Goal: Information Seeking & Learning: Learn about a topic

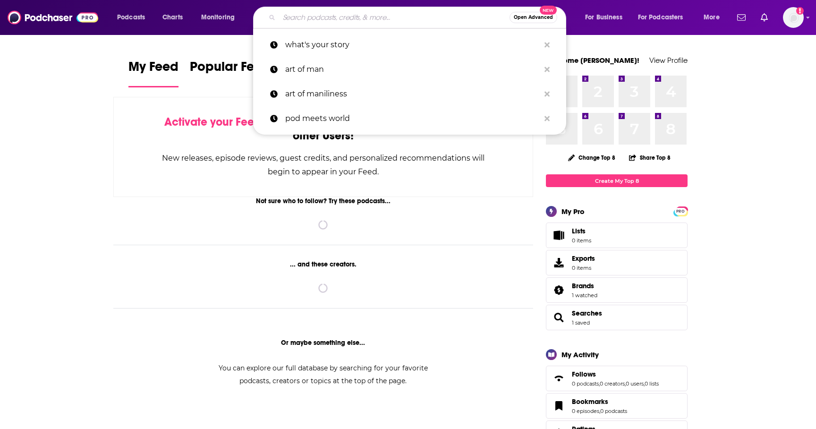
click at [409, 22] on input "Search podcasts, credits, & more..." at bounding box center [394, 17] width 231 height 15
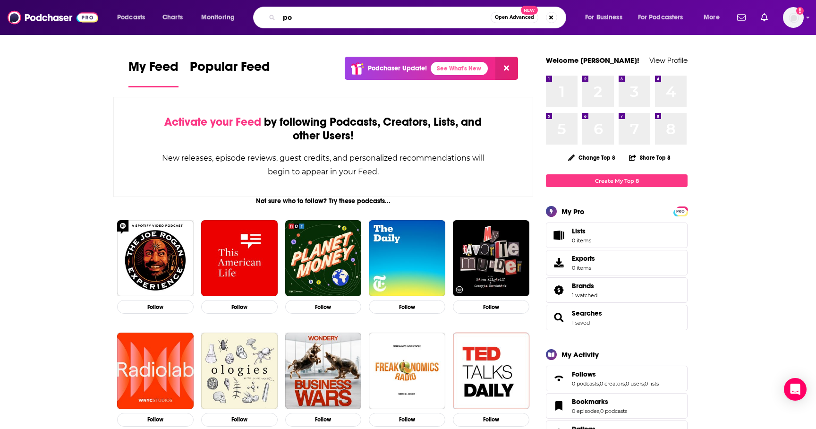
type input "p"
type input "pod meets world"
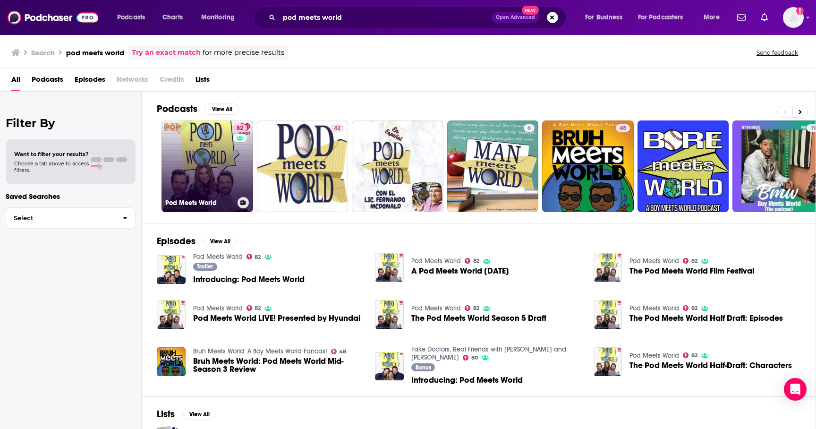
click at [200, 202] on h3 "Pod Meets World" at bounding box center [199, 203] width 69 height 8
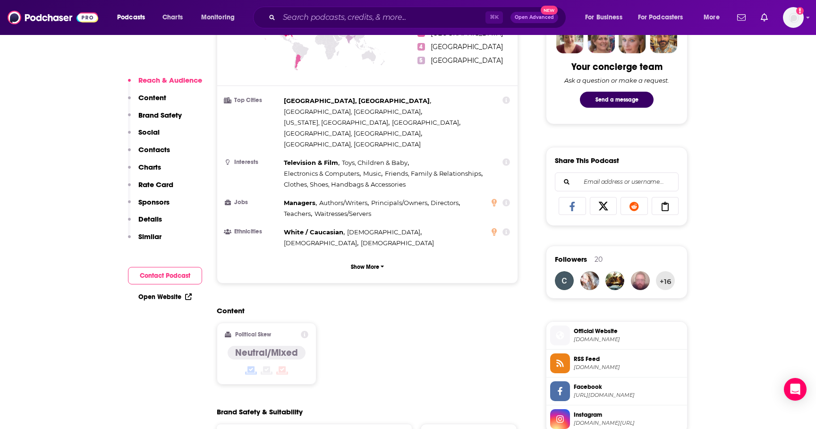
scroll to position [491, 0]
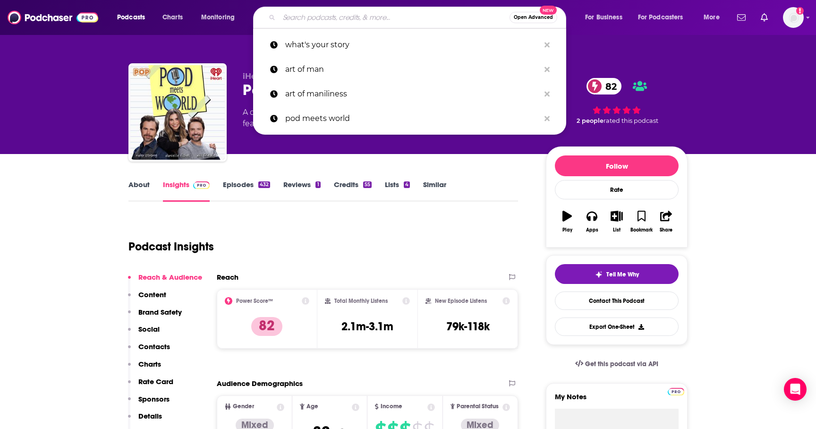
click at [322, 15] on input "Search podcasts, credits, & more..." at bounding box center [394, 17] width 231 height 15
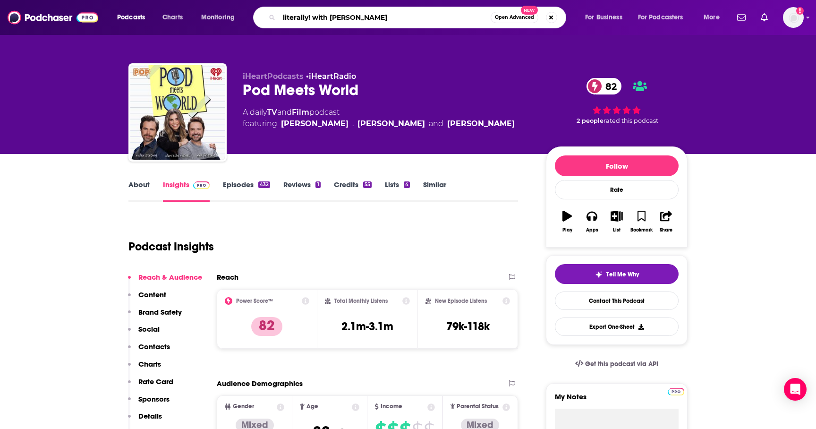
type input "literally! with [PERSON_NAME]"
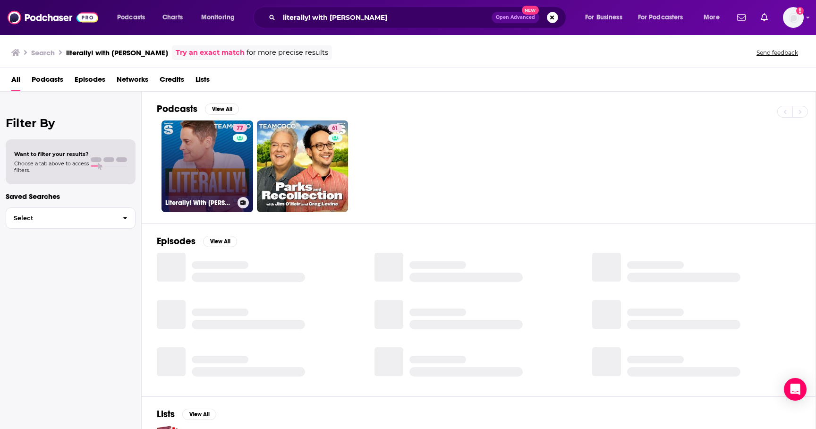
click at [195, 198] on div "Literally! With [PERSON_NAME]" at bounding box center [207, 202] width 84 height 11
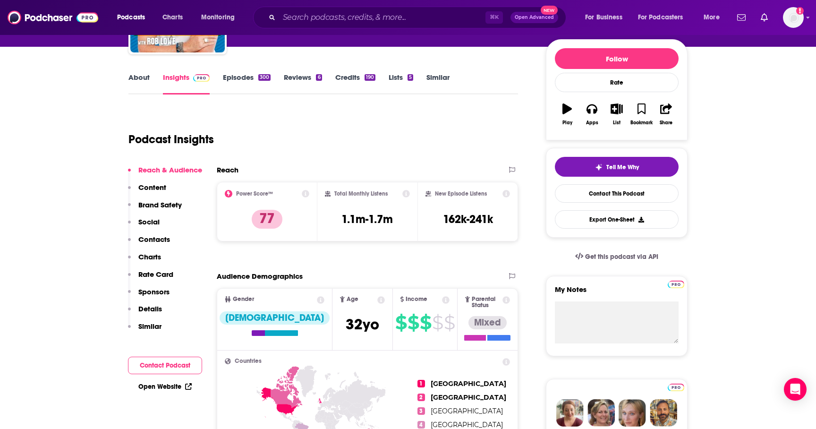
scroll to position [117, 0]
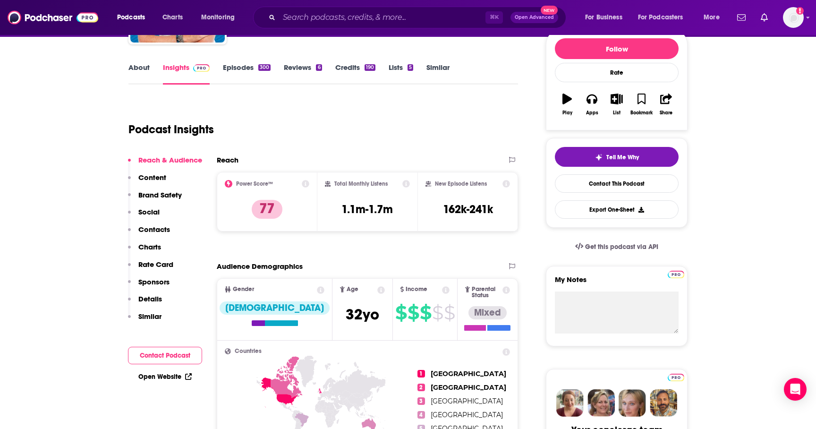
click at [142, 71] on link "About" at bounding box center [139, 74] width 21 height 22
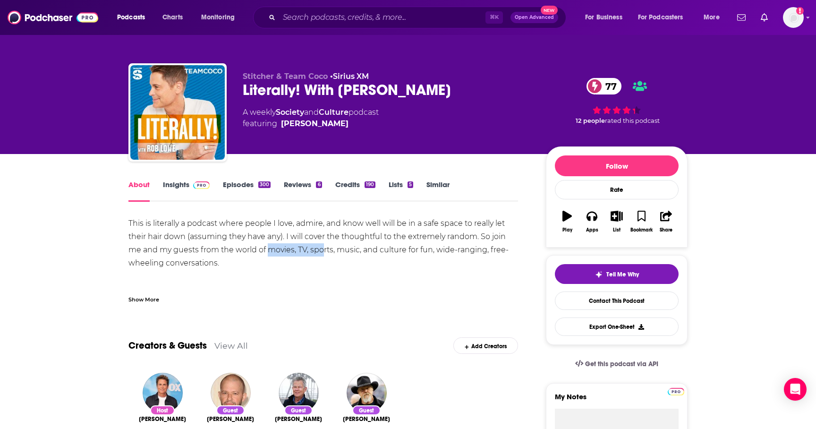
drag, startPoint x: 270, startPoint y: 249, endPoint x: 325, endPoint y: 251, distance: 54.8
click at [325, 253] on div "This is literally a podcast where people I love, admire, and know well will be …" at bounding box center [324, 263] width 390 height 93
click at [353, 251] on div "This is literally a podcast where people I love, admire, and know well will be …" at bounding box center [324, 263] width 390 height 93
click at [237, 184] on link "Episodes 300" at bounding box center [247, 191] width 48 height 22
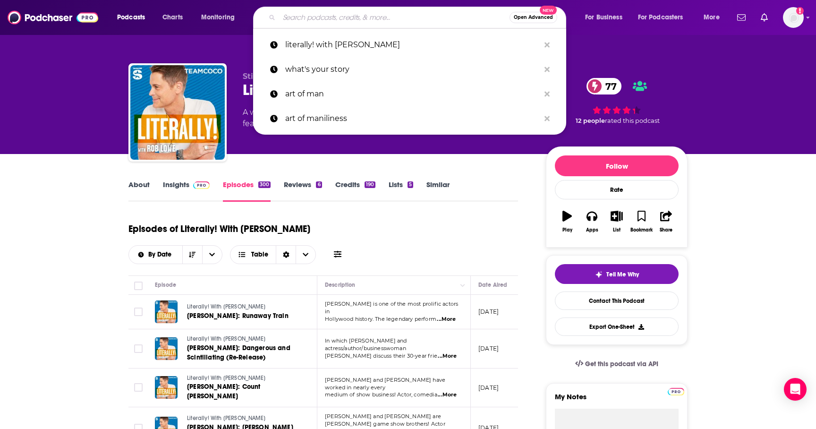
click at [346, 13] on input "Search podcasts, credits, & more..." at bounding box center [394, 17] width 231 height 15
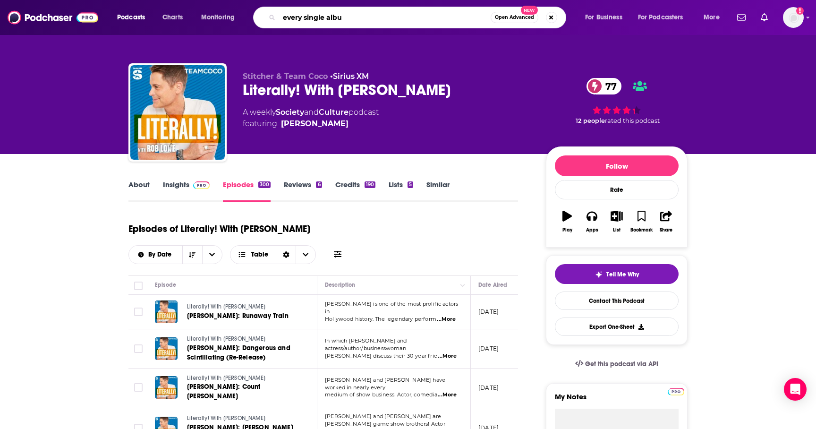
type input "every single album"
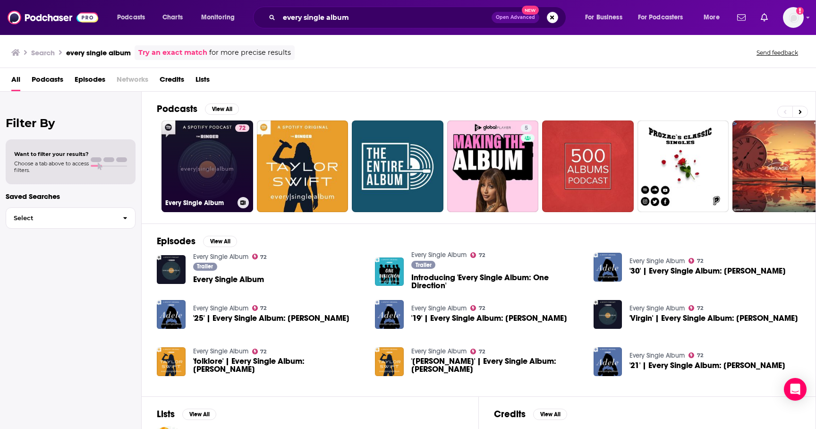
click at [216, 178] on link "72 Every Single Album" at bounding box center [208, 166] width 92 height 92
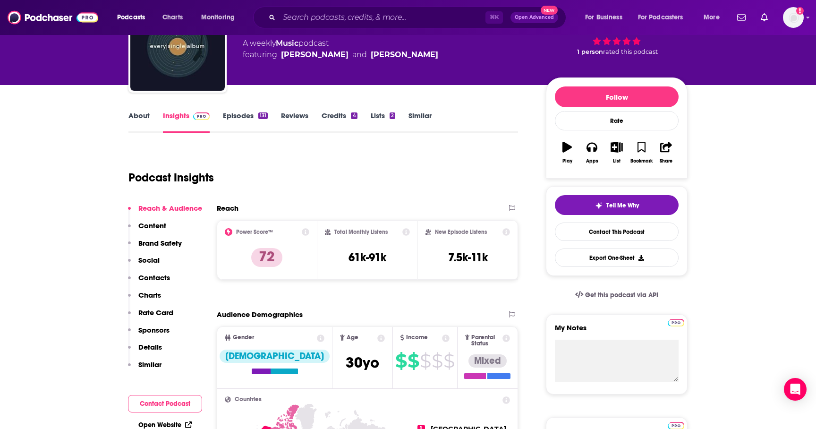
scroll to position [53, 0]
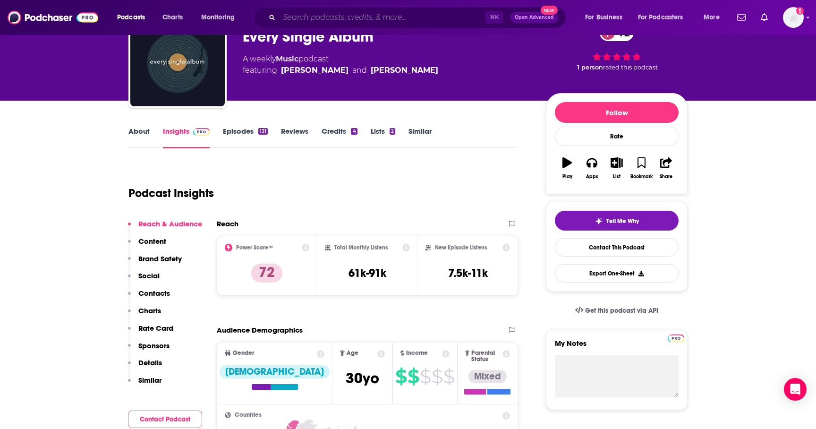
click at [372, 21] on input "Search podcasts, credits, & more..." at bounding box center [382, 17] width 206 height 15
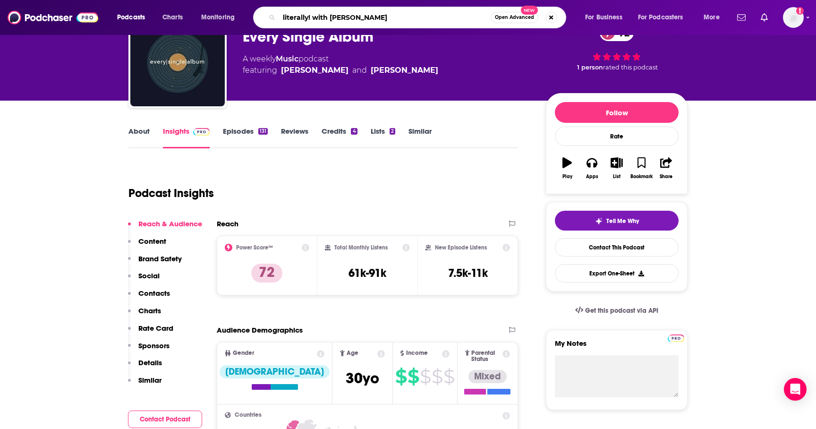
type input "literally! with [PERSON_NAME]"
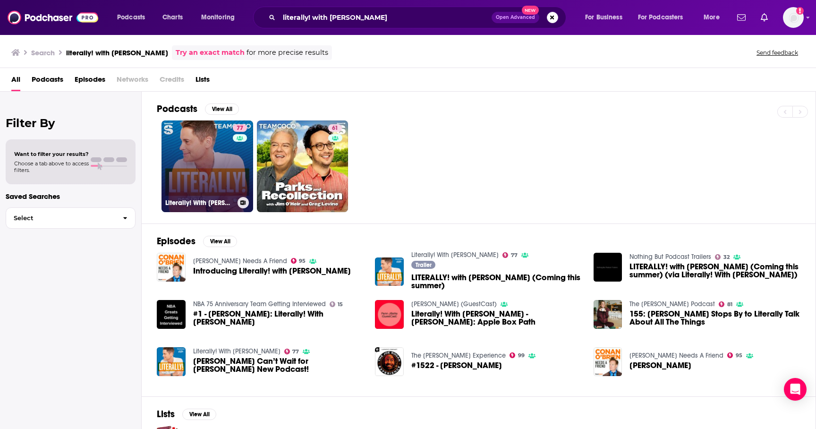
click at [216, 172] on link "77 Literally! With [PERSON_NAME]" at bounding box center [208, 166] width 92 height 92
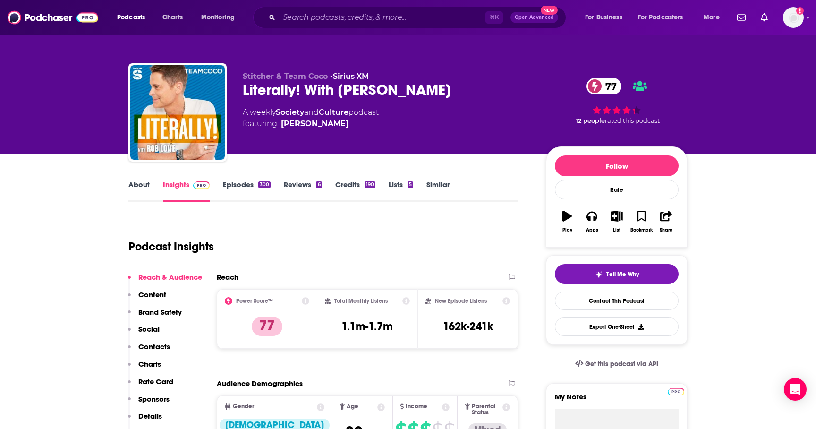
click at [142, 184] on link "About" at bounding box center [139, 191] width 21 height 22
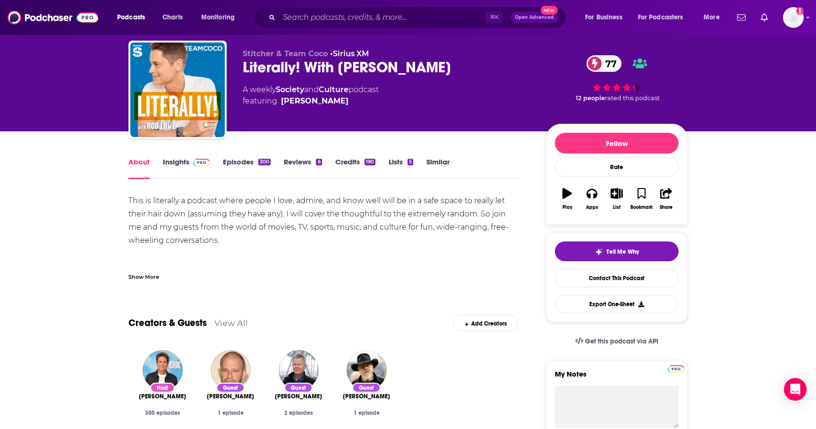
scroll to position [24, 0]
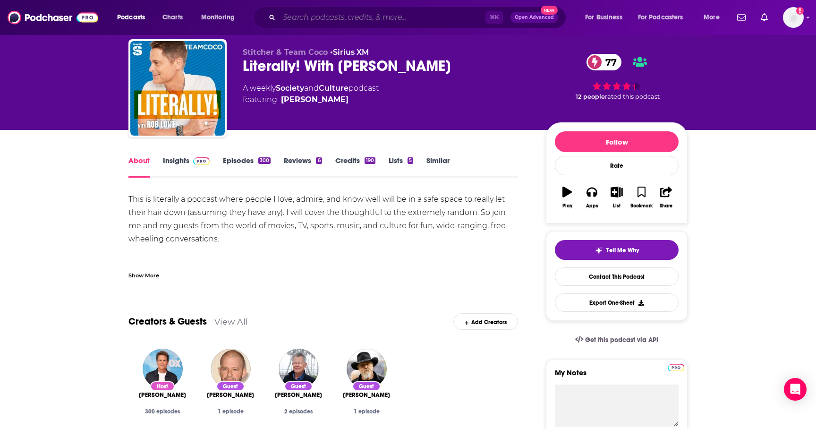
click at [348, 14] on input "Search podcasts, credits, & more..." at bounding box center [382, 17] width 206 height 15
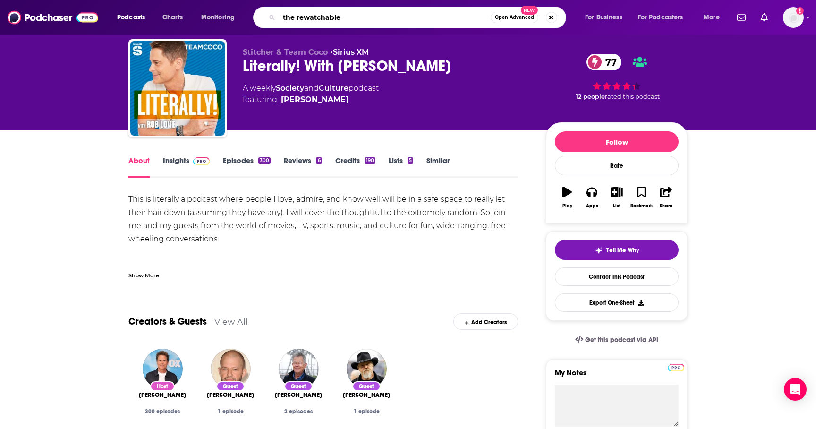
type input "the rewatchables"
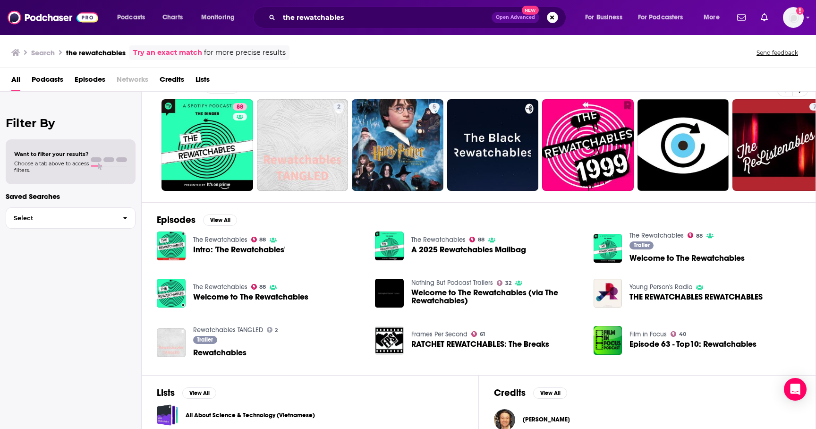
scroll to position [22, 0]
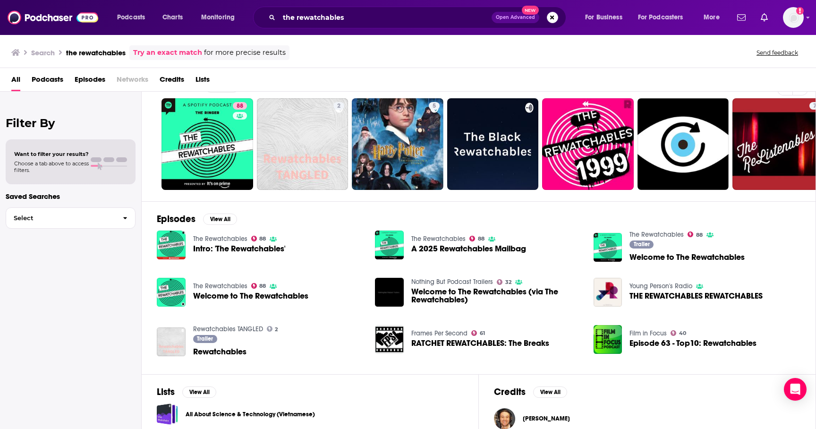
click at [241, 249] on span "Intro: 'The Rewatchables'" at bounding box center [239, 249] width 92 height 8
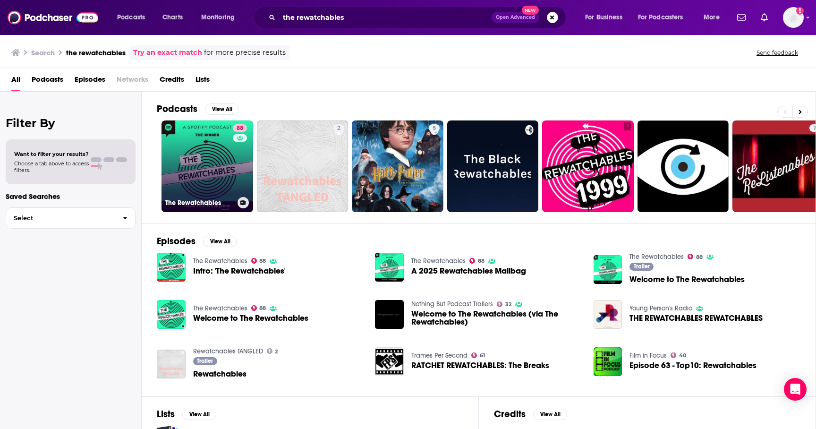
click at [215, 199] on h3 "The Rewatchables" at bounding box center [199, 203] width 69 height 8
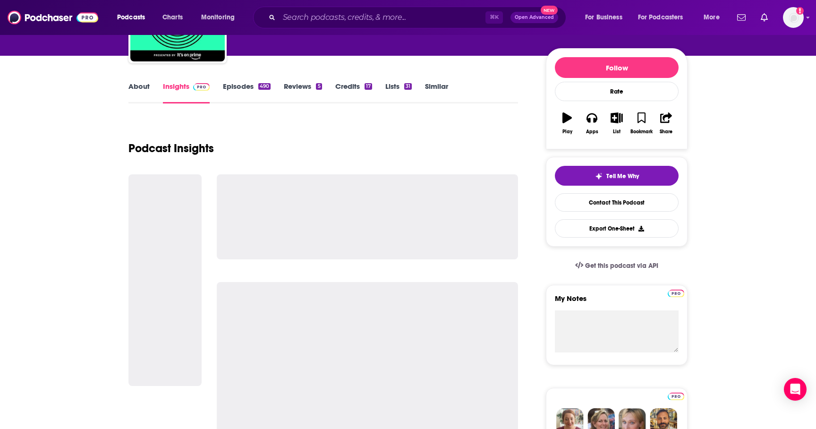
scroll to position [107, 0]
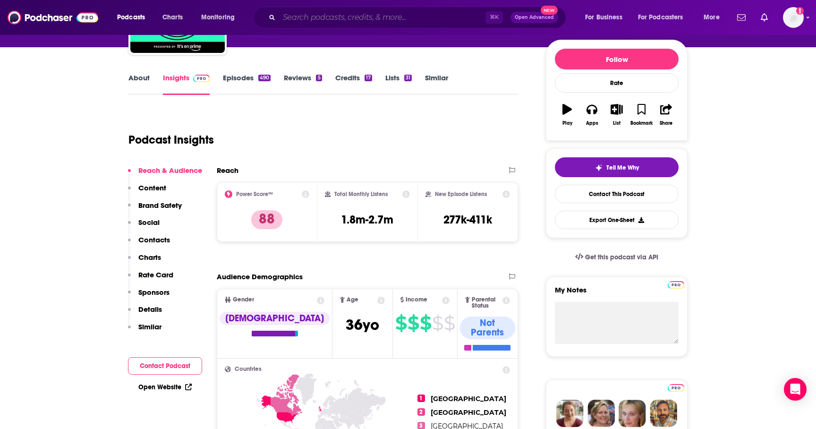
click at [316, 10] on input "Search podcasts, credits, & more..." at bounding box center [382, 17] width 206 height 15
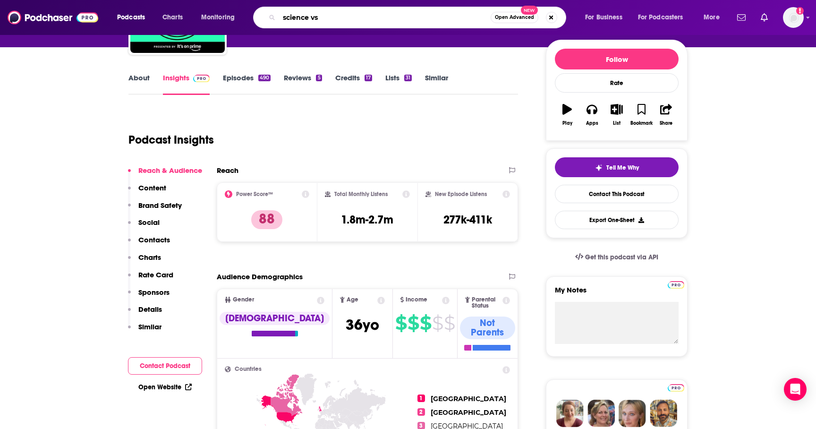
type input "science vs."
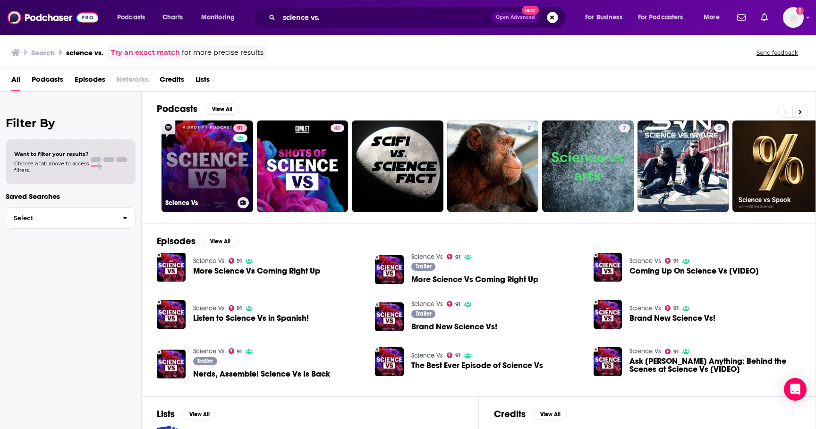
click at [202, 169] on link "91 Science Vs" at bounding box center [208, 166] width 92 height 92
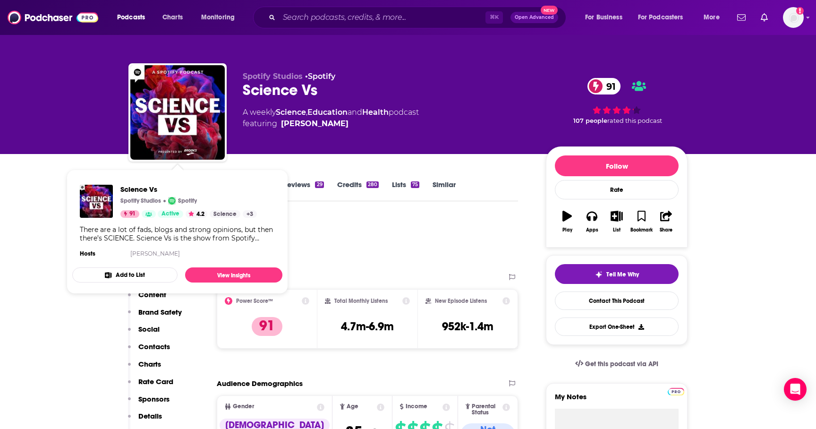
click at [386, 242] on div "Podcast Insights" at bounding box center [320, 241] width 382 height 48
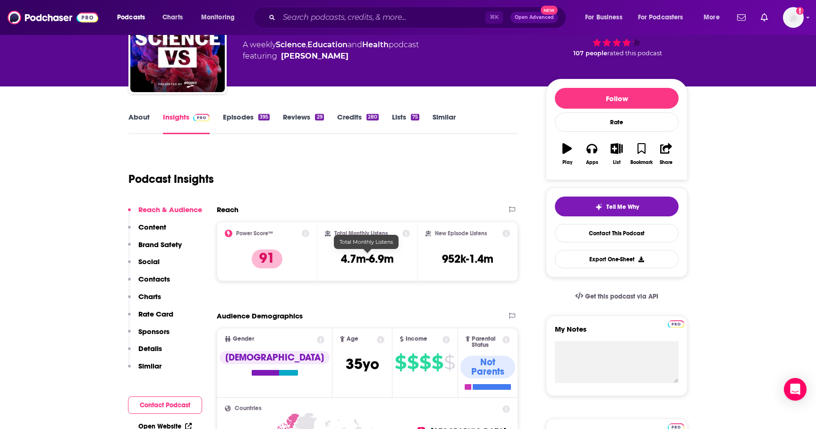
scroll to position [79, 0]
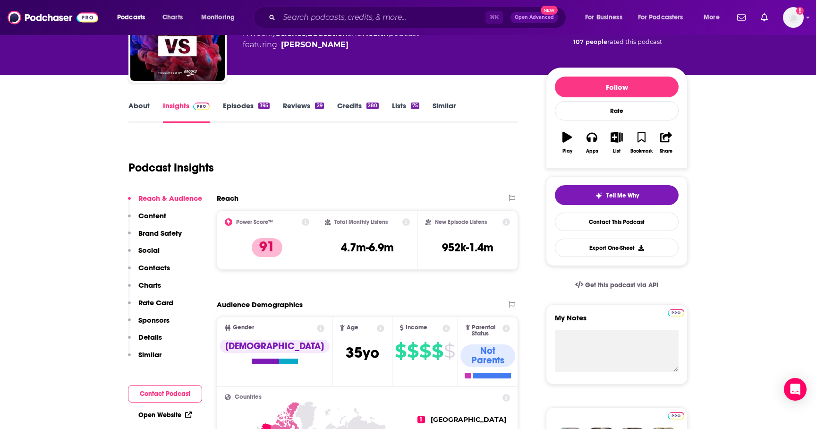
click at [135, 106] on link "About" at bounding box center [139, 112] width 21 height 22
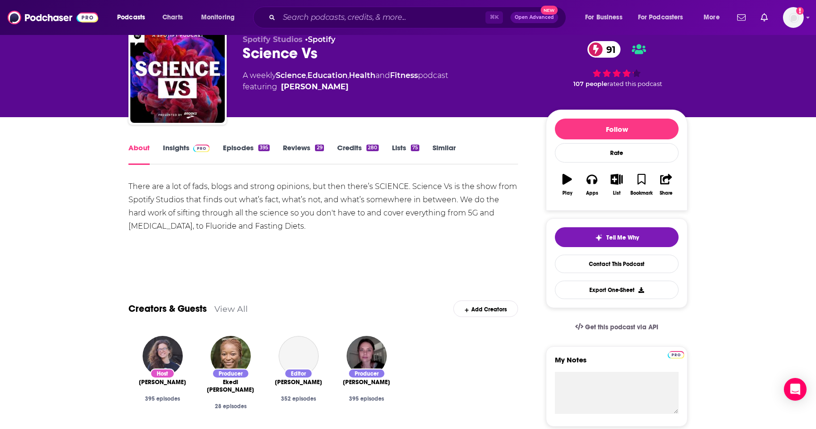
scroll to position [39, 0]
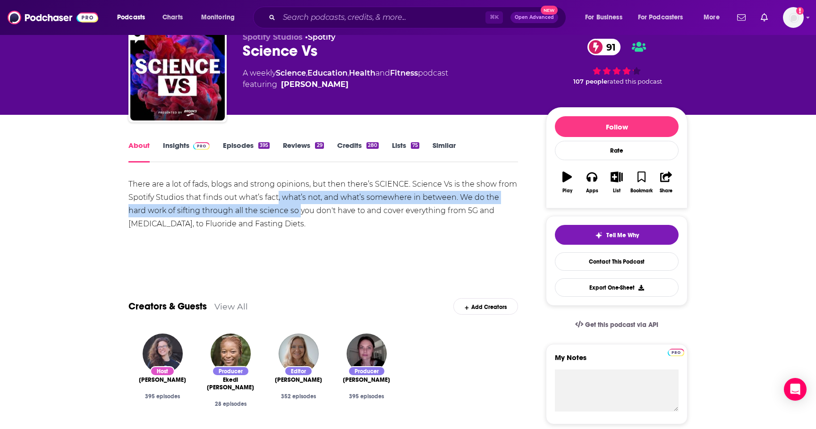
drag, startPoint x: 279, startPoint y: 199, endPoint x: 281, endPoint y: 205, distance: 6.1
click at [281, 205] on div "There are a lot of fads, blogs and strong opinions, but then there’s SCIENCE. S…" at bounding box center [324, 204] width 390 height 53
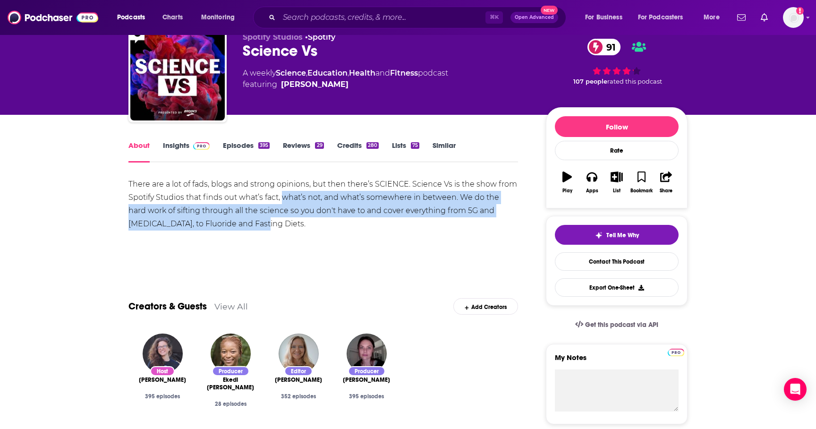
drag, startPoint x: 284, startPoint y: 196, endPoint x: 289, endPoint y: 231, distance: 35.3
click at [289, 230] on div "There are a lot of fads, blogs and strong opinions, but then there’s SCIENCE. S…" at bounding box center [324, 204] width 390 height 53
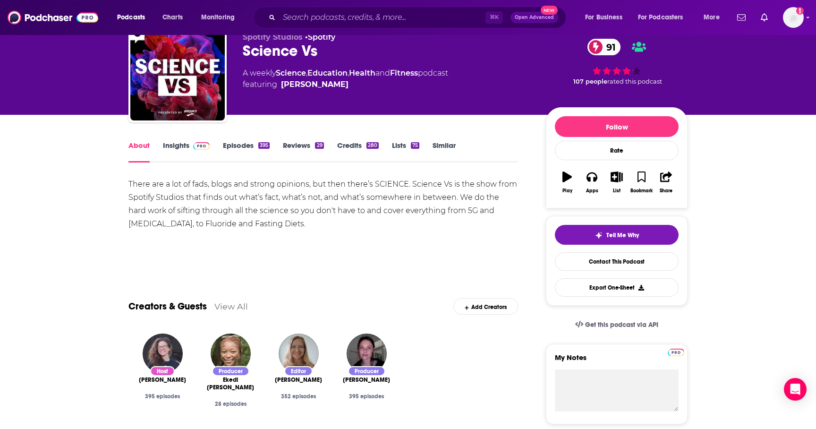
click at [289, 231] on div "There are a lot of fads, blogs and strong opinions, but then there’s SCIENCE. S…" at bounding box center [324, 211] width 390 height 66
click at [244, 149] on link "Episodes 395" at bounding box center [246, 152] width 47 height 22
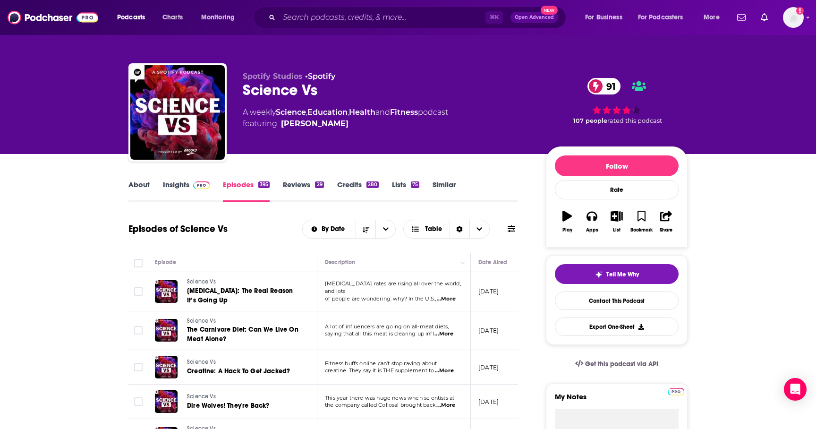
click at [138, 183] on link "About" at bounding box center [139, 191] width 21 height 22
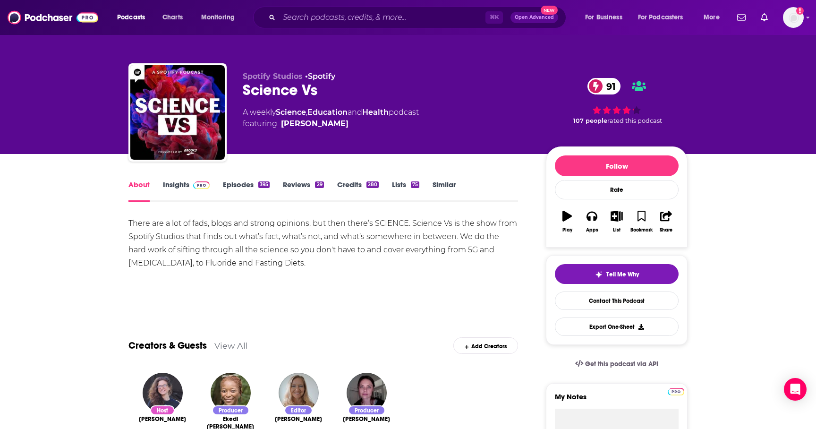
click at [238, 185] on link "Episodes 395" at bounding box center [246, 191] width 47 height 22
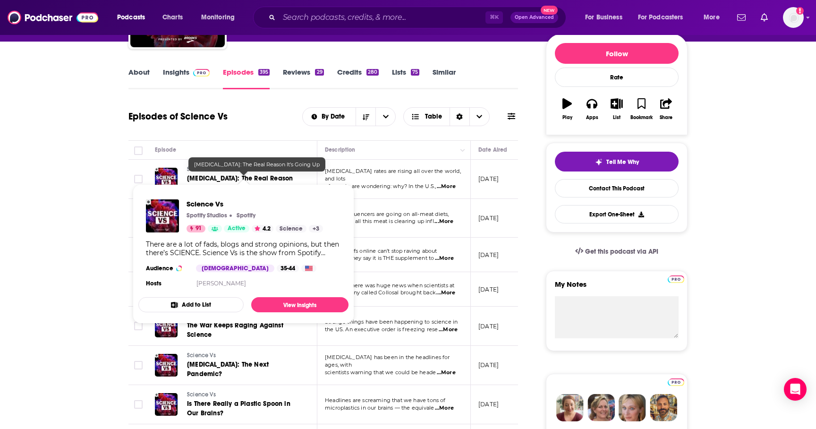
scroll to position [118, 0]
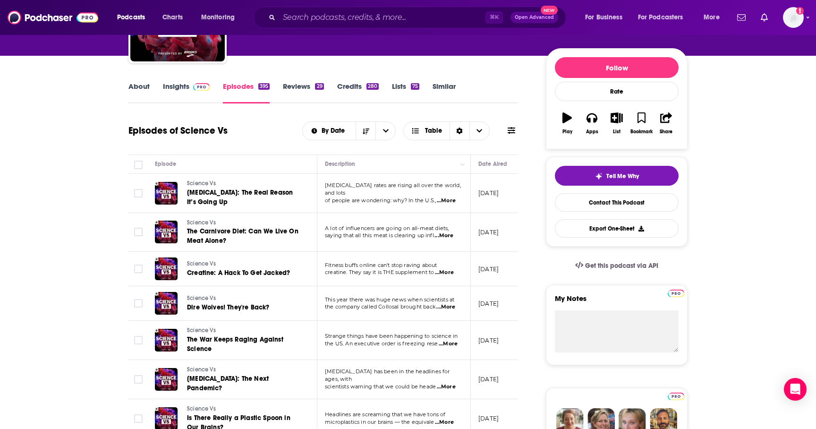
scroll to position [0, 0]
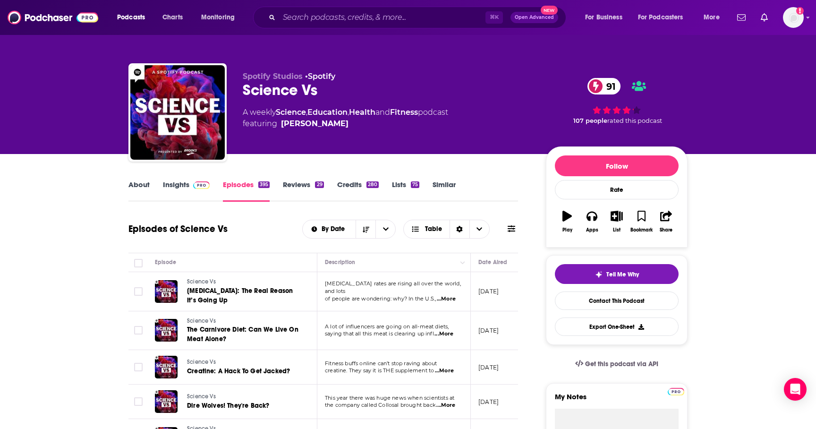
click at [171, 184] on link "Insights" at bounding box center [186, 191] width 47 height 22
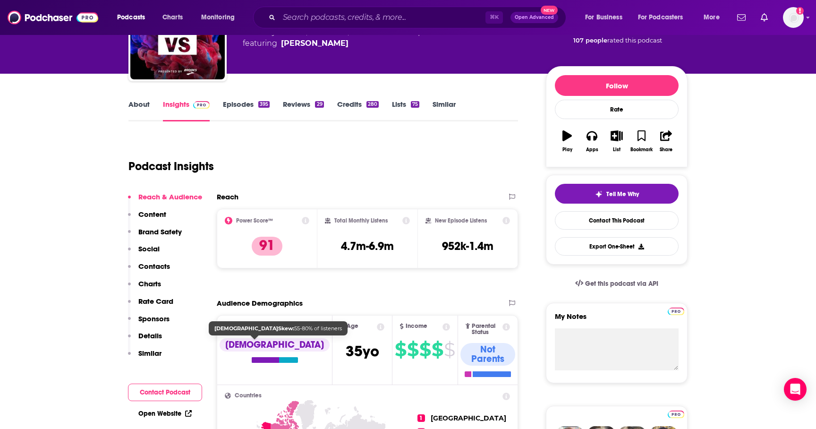
scroll to position [85, 0]
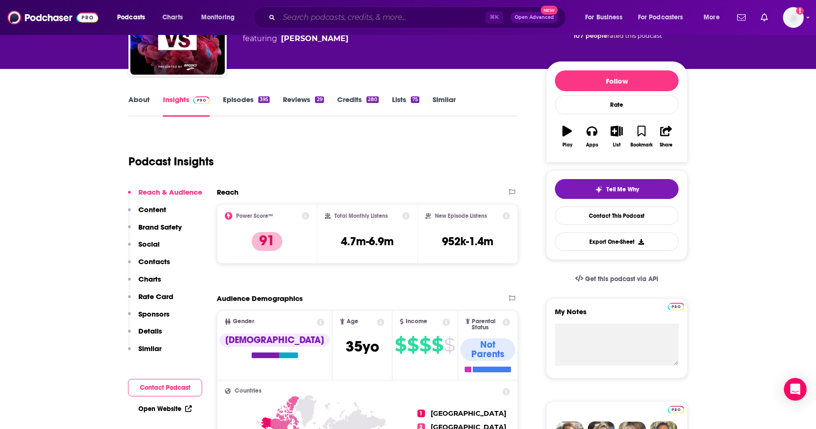
click at [345, 18] on input "Search podcasts, credits, & more..." at bounding box center [382, 17] width 206 height 15
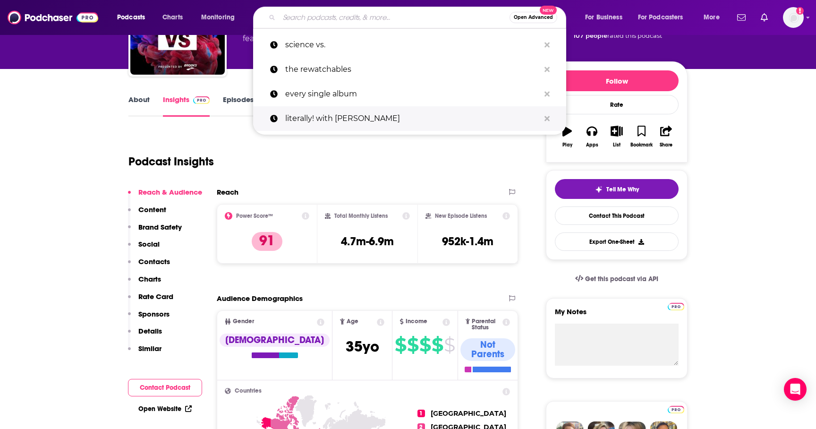
click at [319, 115] on p "literally! with [PERSON_NAME]" at bounding box center [412, 118] width 255 height 25
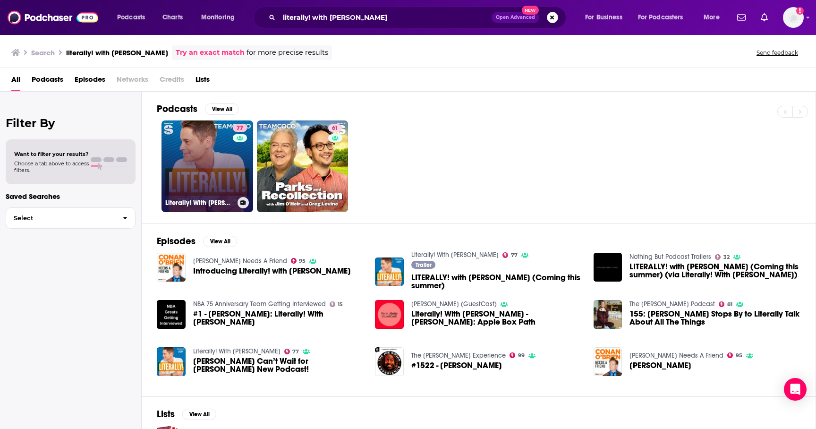
click at [174, 184] on link "77 Literally! With [PERSON_NAME]" at bounding box center [208, 166] width 92 height 92
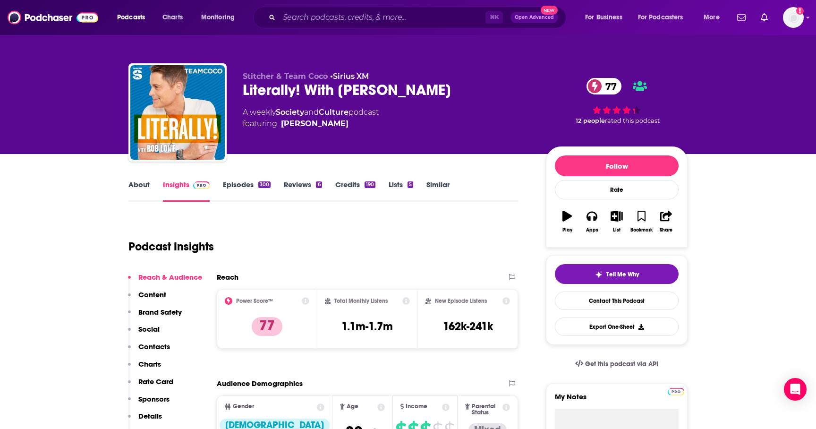
click at [137, 187] on link "About" at bounding box center [139, 191] width 21 height 22
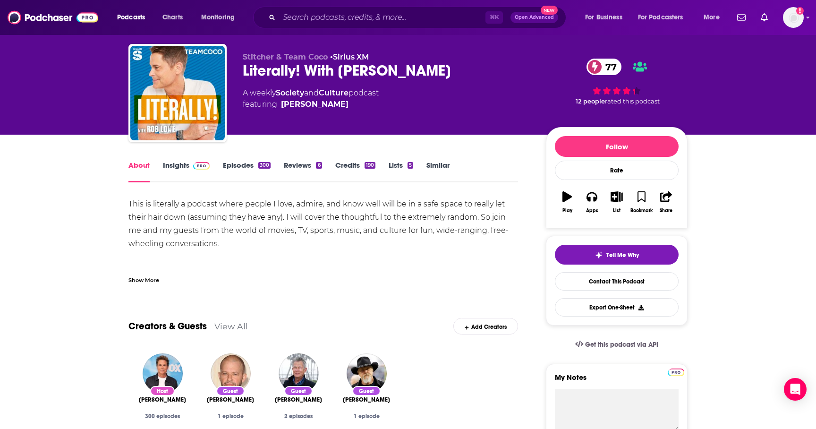
scroll to position [25, 0]
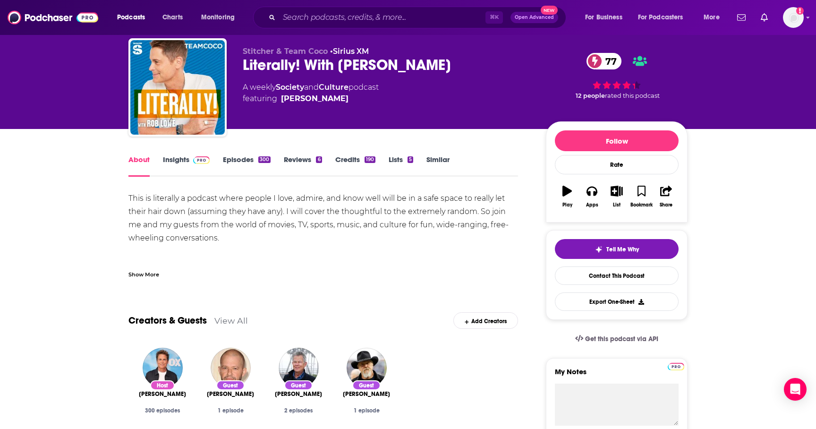
click at [234, 160] on link "Episodes 300" at bounding box center [247, 166] width 48 height 22
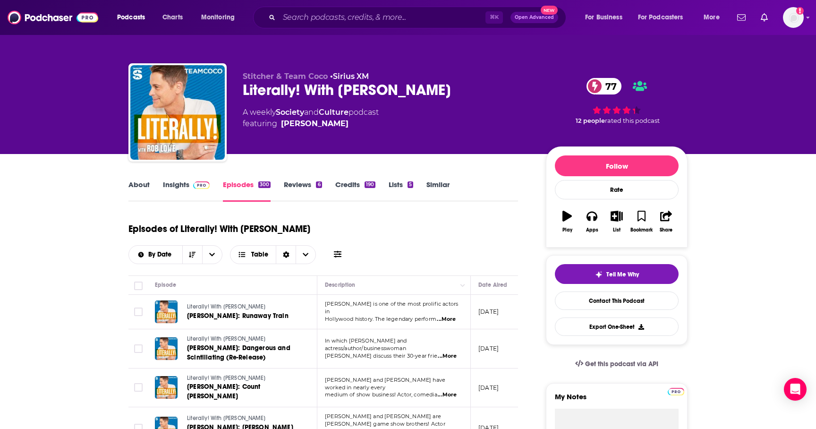
click at [139, 189] on link "About" at bounding box center [139, 191] width 21 height 22
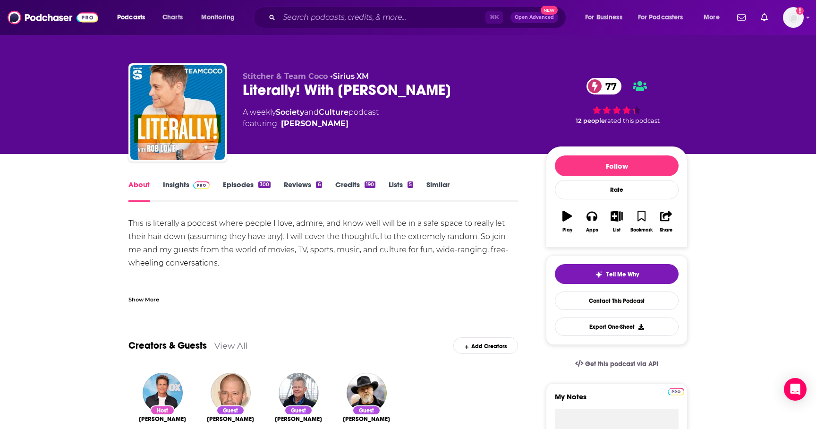
click at [178, 182] on link "Insights" at bounding box center [186, 191] width 47 height 22
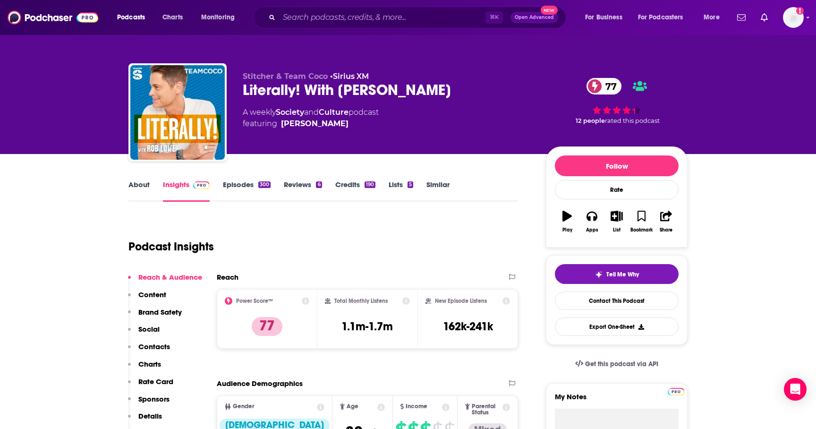
click at [136, 187] on link "About" at bounding box center [139, 191] width 21 height 22
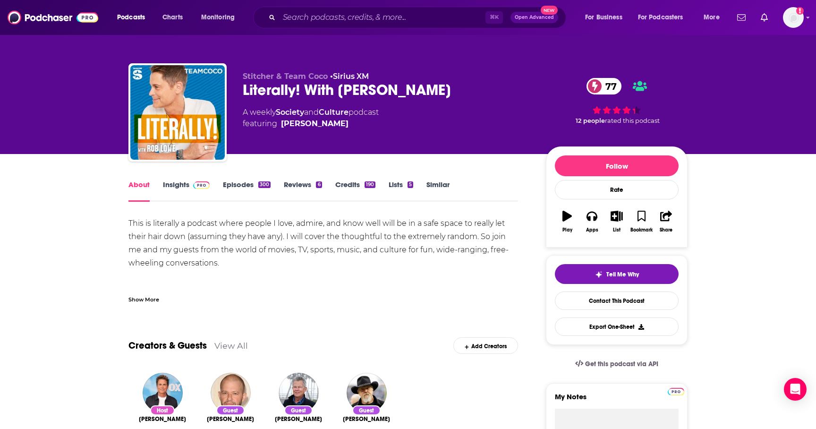
click at [145, 297] on div "Show More" at bounding box center [144, 298] width 31 height 9
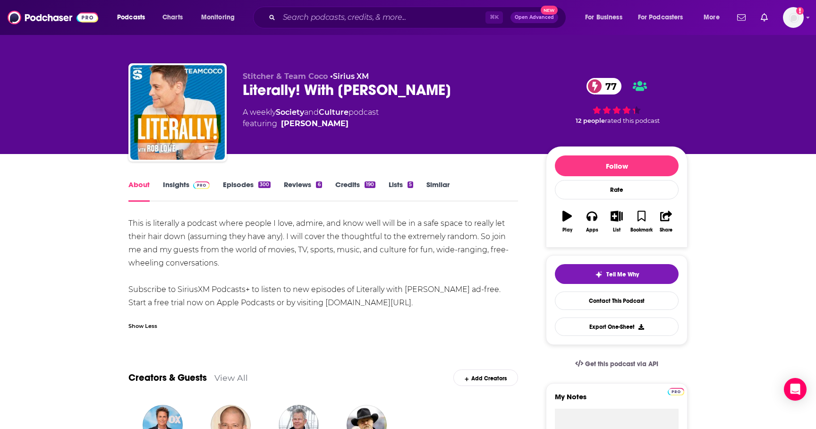
click at [247, 183] on link "Episodes 300" at bounding box center [247, 191] width 48 height 22
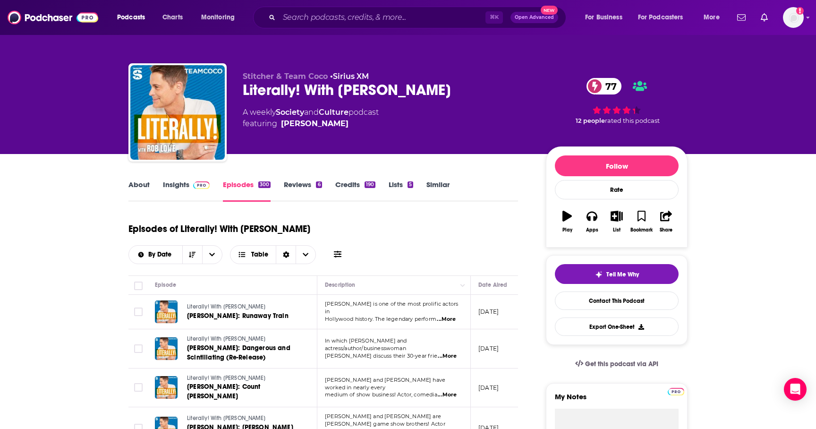
click at [176, 183] on link "Insights" at bounding box center [186, 191] width 47 height 22
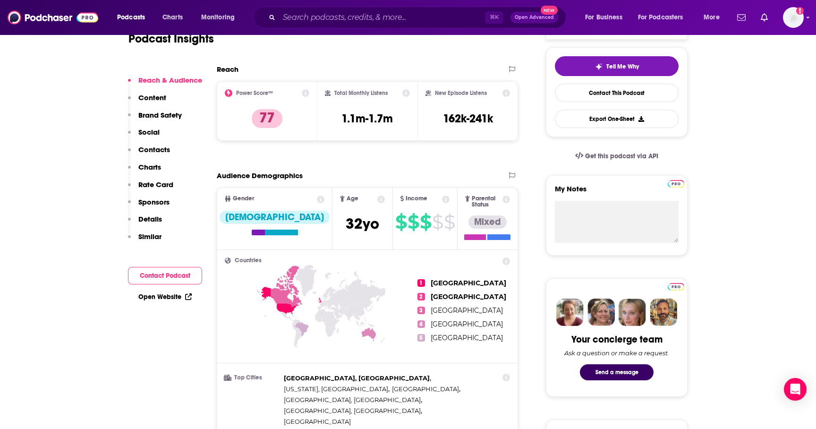
scroll to position [209, 0]
